Goal: Information Seeking & Learning: Learn about a topic

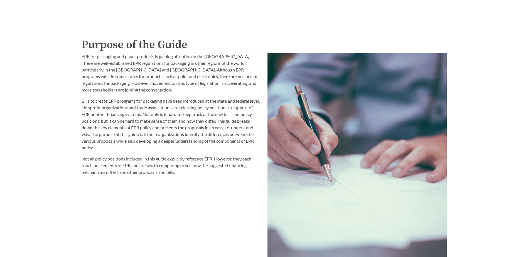
scroll to position [640, 0]
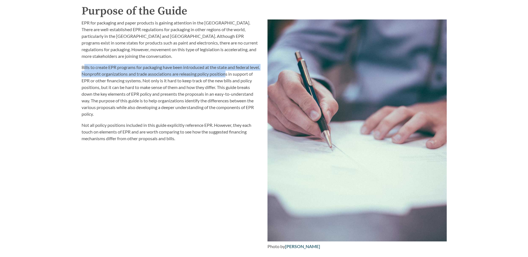
drag, startPoint x: 84, startPoint y: 68, endPoint x: 238, endPoint y: 77, distance: 153.5
click at [238, 77] on p "Bills to create EPR programs for packaging have been introduced at the state an…" at bounding box center [170, 90] width 179 height 53
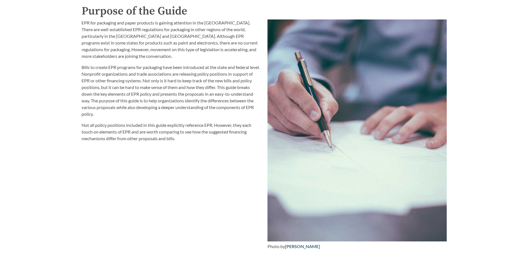
click at [209, 87] on p "Bills to create EPR programs for packaging have been introduced at the state an…" at bounding box center [170, 90] width 179 height 53
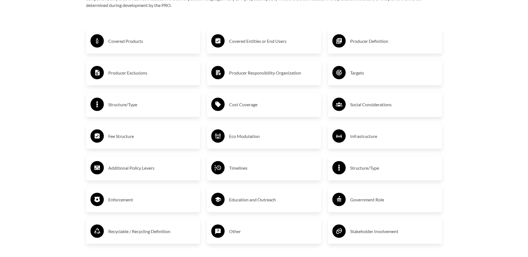
scroll to position [945, 0]
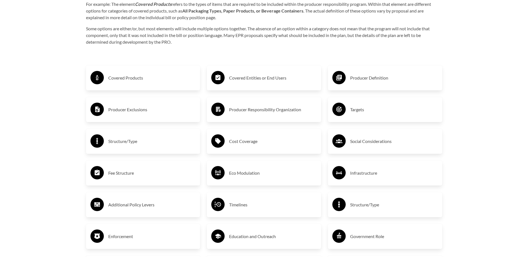
click at [155, 114] on h3 "Producer Exclusions" at bounding box center [152, 109] width 88 height 9
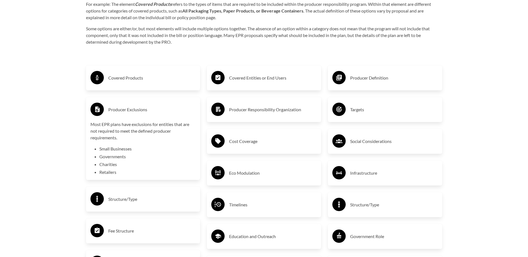
click at [150, 107] on h3 "Producer Exclusions" at bounding box center [152, 109] width 88 height 9
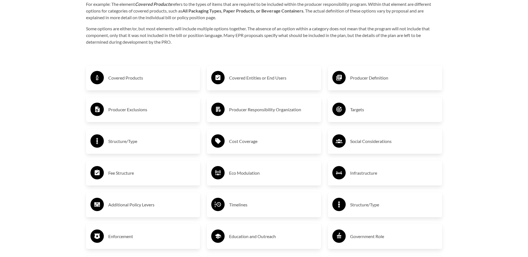
click at [386, 81] on h3 "Producer Definition" at bounding box center [394, 77] width 88 height 9
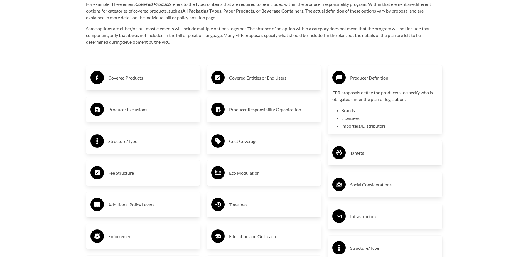
click at [270, 114] on h3 "Producer Responsibility Organization" at bounding box center [273, 109] width 88 height 9
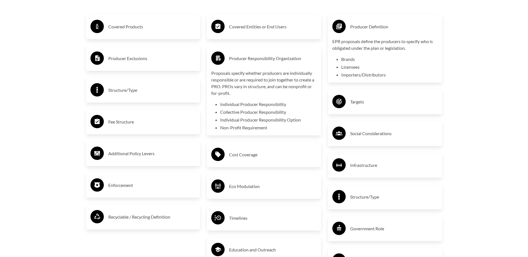
scroll to position [1001, 0]
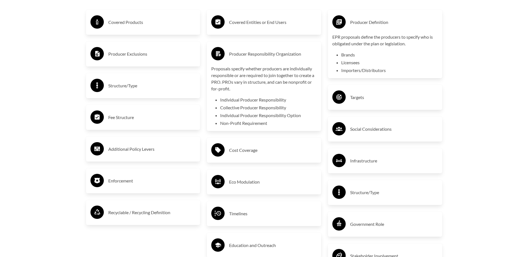
click at [364, 100] on h3 "Targets" at bounding box center [394, 97] width 88 height 9
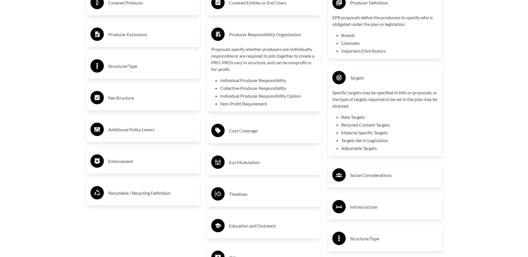
scroll to position [1029, 0]
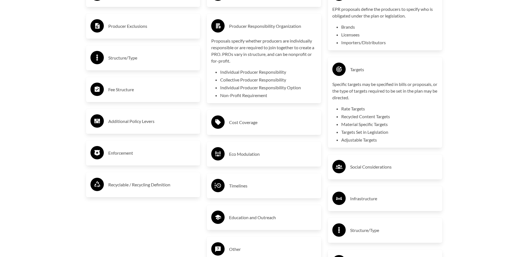
click at [140, 160] on div "Enforcement" at bounding box center [142, 153] width 105 height 16
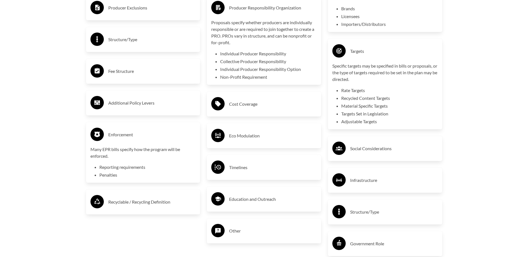
scroll to position [1057, 0]
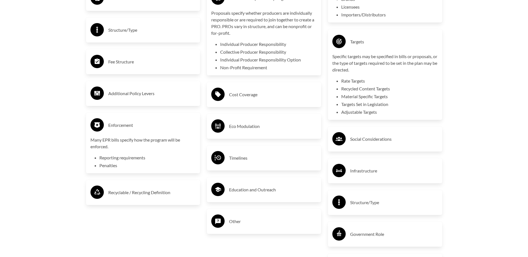
click at [360, 201] on h3 "Structure/Type" at bounding box center [394, 202] width 88 height 9
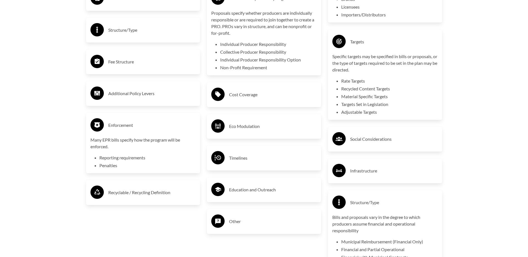
click at [151, 98] on h3 "Additional Policy Levers" at bounding box center [152, 93] width 88 height 9
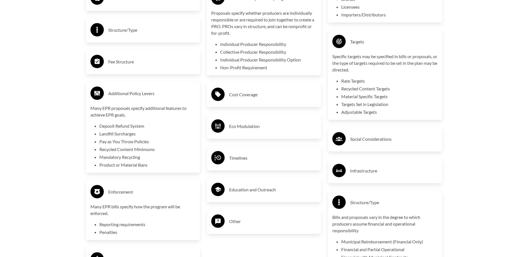
scroll to position [1029, 0]
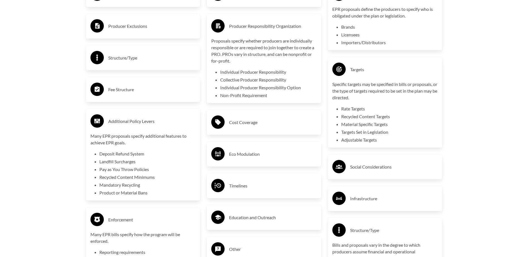
click at [125, 91] on h3 "Fee Structure" at bounding box center [152, 89] width 88 height 9
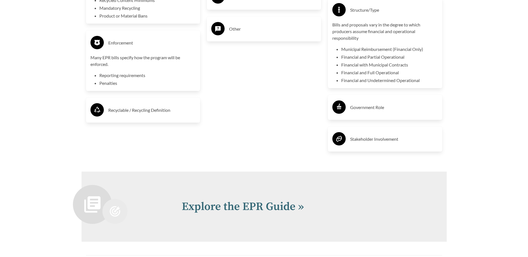
scroll to position [1251, 0]
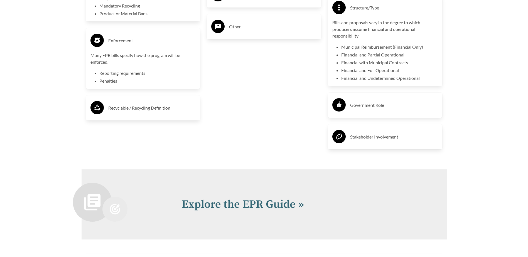
click at [375, 108] on h3 "Government Role" at bounding box center [394, 105] width 88 height 9
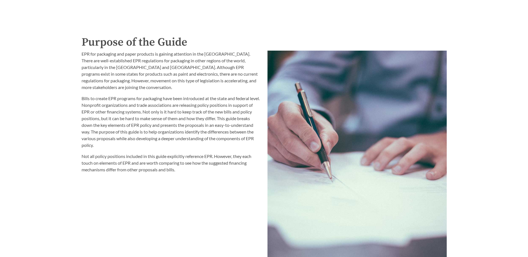
scroll to position [639, 0]
